Goal: Find specific page/section

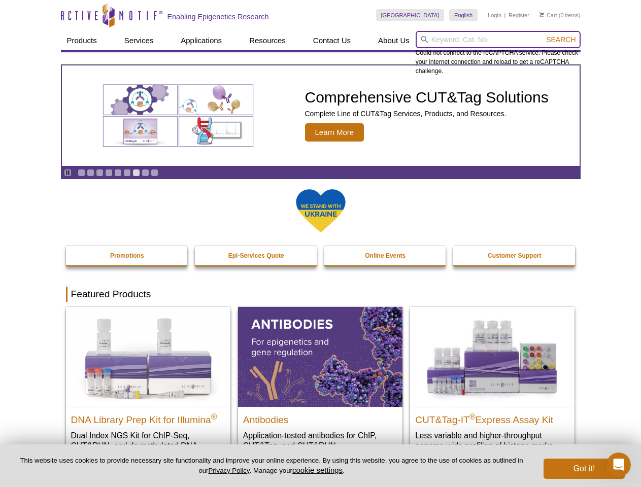
click at [498, 40] on input "search" at bounding box center [498, 39] width 165 height 17
click at [561, 40] on span "Search" at bounding box center [560, 40] width 29 height 8
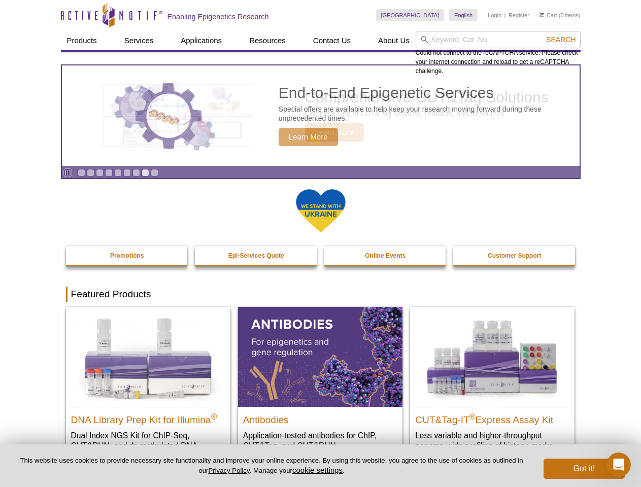
click at [68, 173] on icon "Pause" at bounding box center [67, 173] width 7 height 7
click at [81, 173] on link "Go to slide 1" at bounding box center [82, 173] width 8 height 8
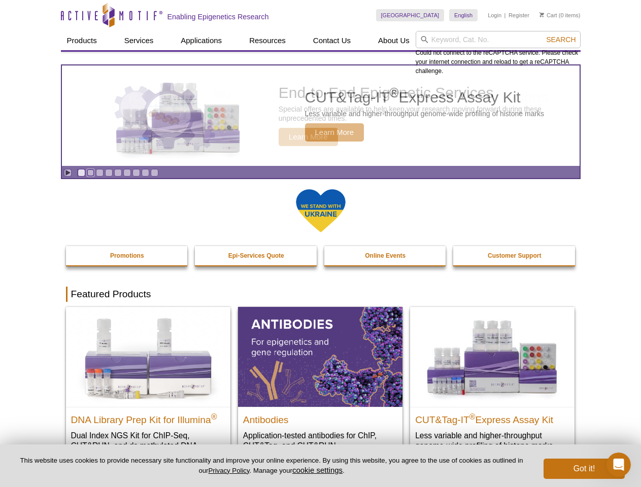
click at [90, 173] on link "Go to slide 2" at bounding box center [91, 173] width 8 height 8
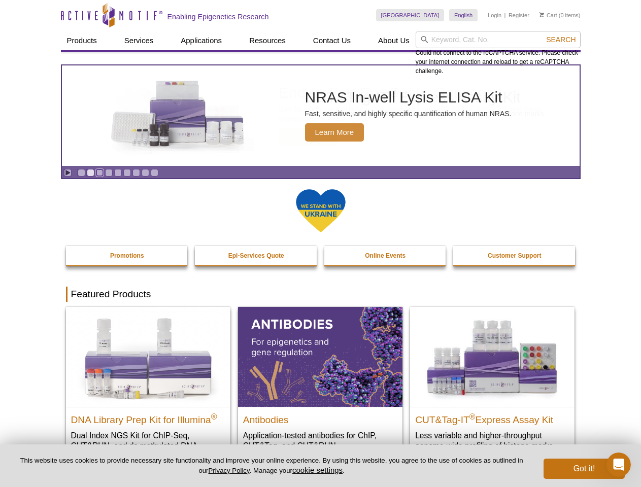
click at [99, 173] on link "Go to slide 3" at bounding box center [100, 173] width 8 height 8
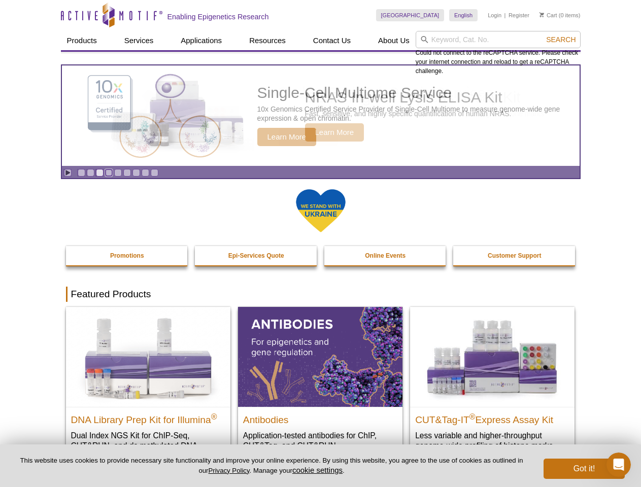
click at [109, 173] on link "Go to slide 4" at bounding box center [109, 173] width 8 height 8
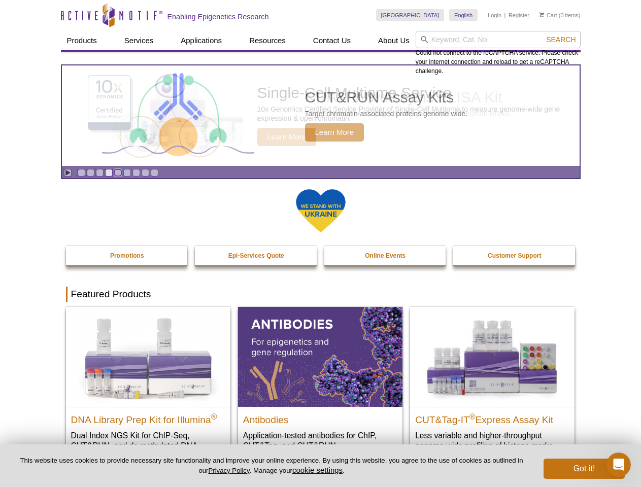
click at [118, 173] on link "Go to slide 5" at bounding box center [118, 173] width 8 height 8
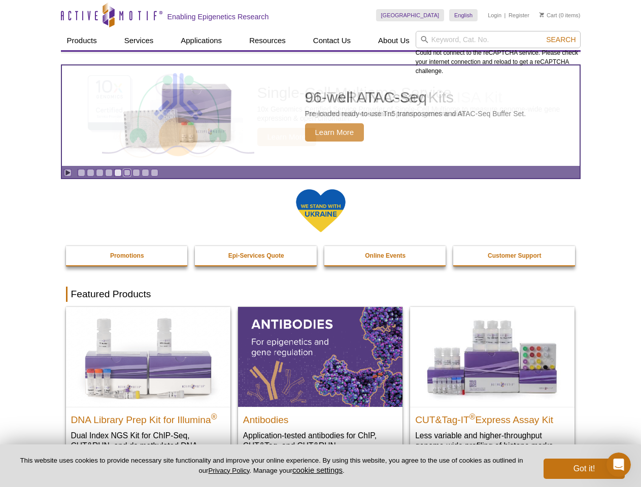
click at [127, 173] on link "Go to slide 6" at bounding box center [127, 173] width 8 height 8
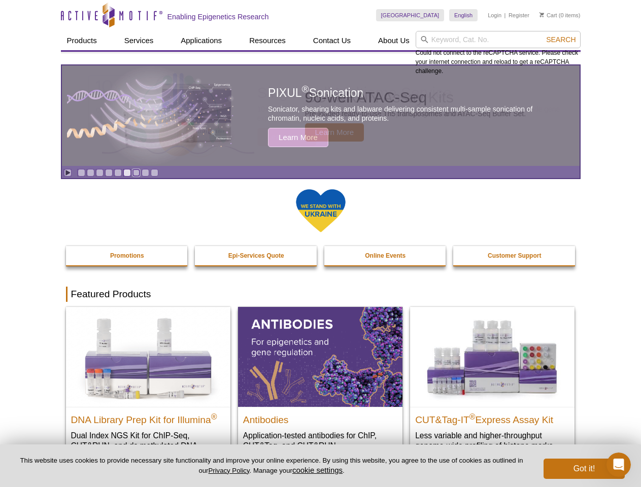
click at [136, 173] on link "Go to slide 7" at bounding box center [136, 173] width 8 height 8
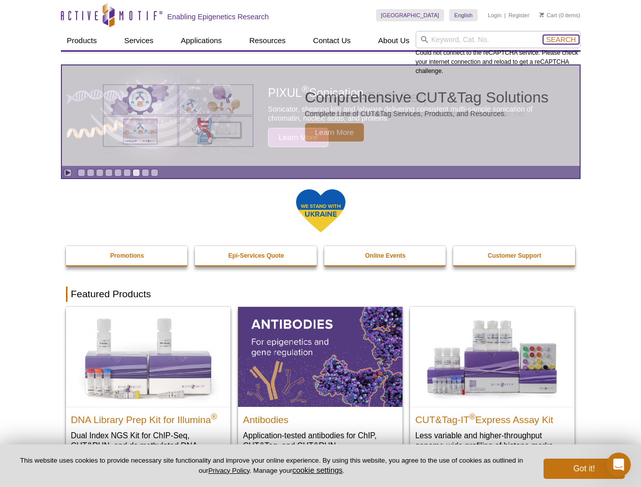
click at [561, 40] on span "Search" at bounding box center [560, 40] width 29 height 8
